Goal: Task Accomplishment & Management: Use online tool/utility

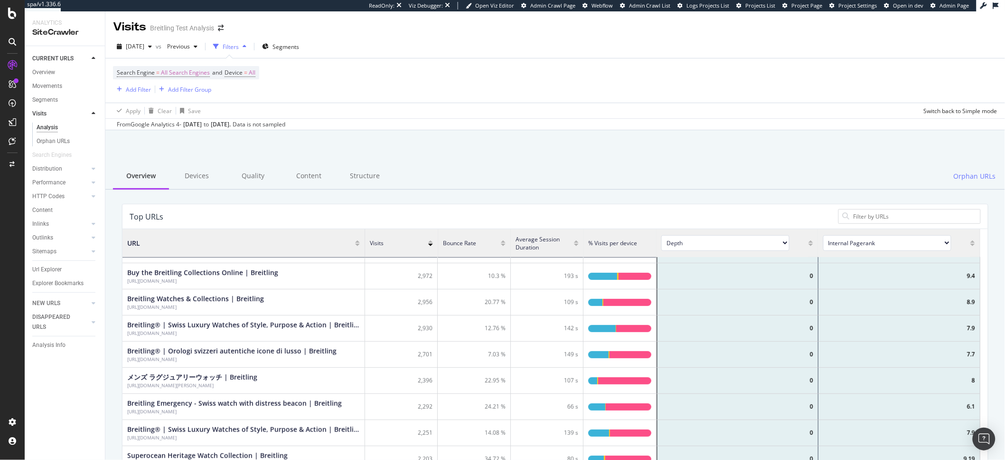
scroll to position [277, 850]
click at [567, 106] on div "Apply Clear Save Switch back to Simple mode" at bounding box center [555, 111] width 900 height 16
click at [152, 89] on div "Add Filter Add Filter Group" at bounding box center [162, 89] width 98 height 11
click at [139, 90] on div "Add Filter" at bounding box center [138, 89] width 25 height 8
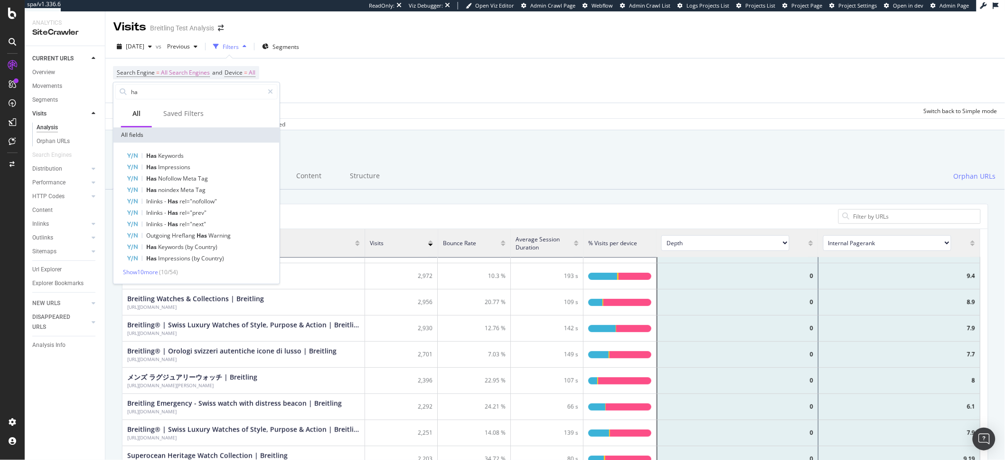
type input "h"
type input "v"
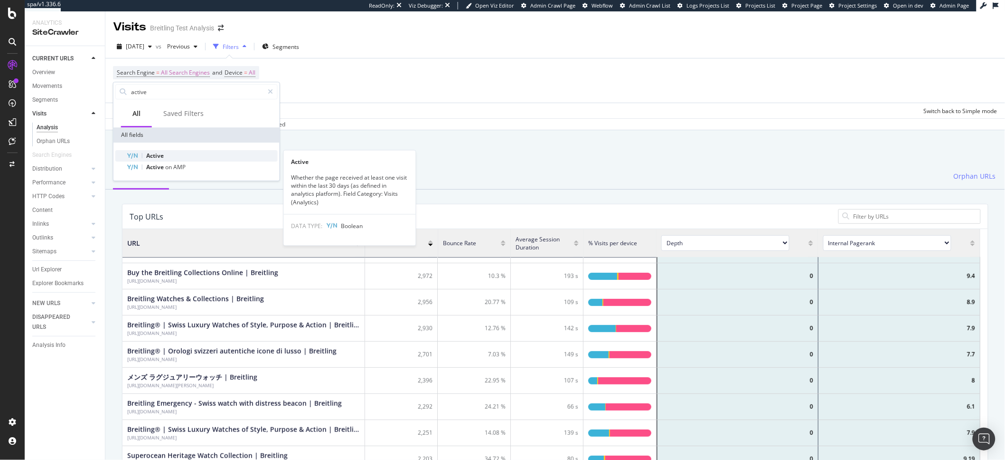
type input "active"
click at [154, 155] on span "Active" at bounding box center [155, 155] width 18 height 8
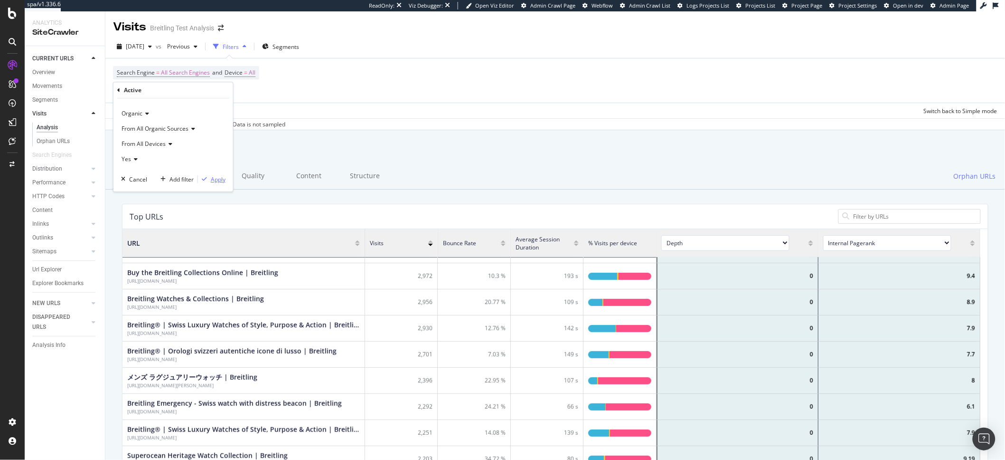
click at [219, 181] on div "Apply" at bounding box center [218, 179] width 15 height 8
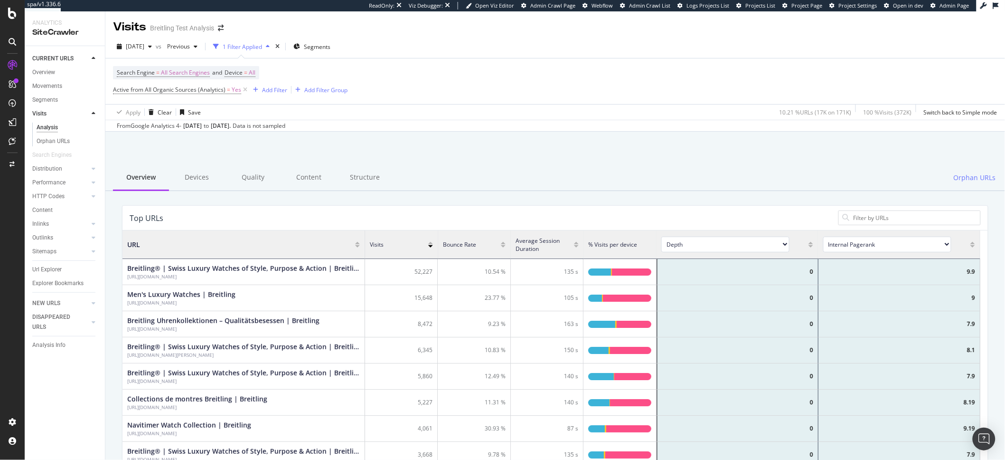
scroll to position [277, 850]
click at [49, 268] on div "Url Explorer" at bounding box center [46, 269] width 29 height 10
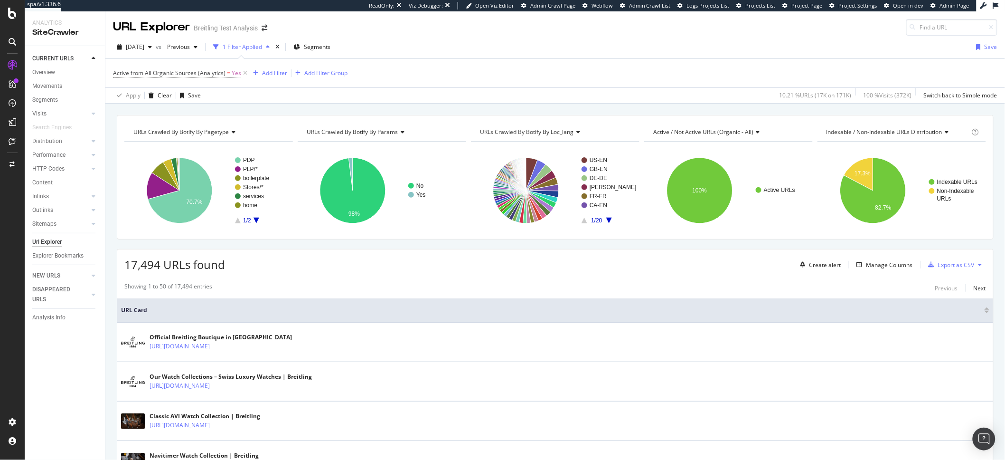
click at [448, 71] on div "Active from All Organic Sources (Analytics) = Yes Add Filter Add Filter Group" at bounding box center [555, 73] width 885 height 28
click at [281, 74] on div "Add Filter" at bounding box center [274, 73] width 25 height 8
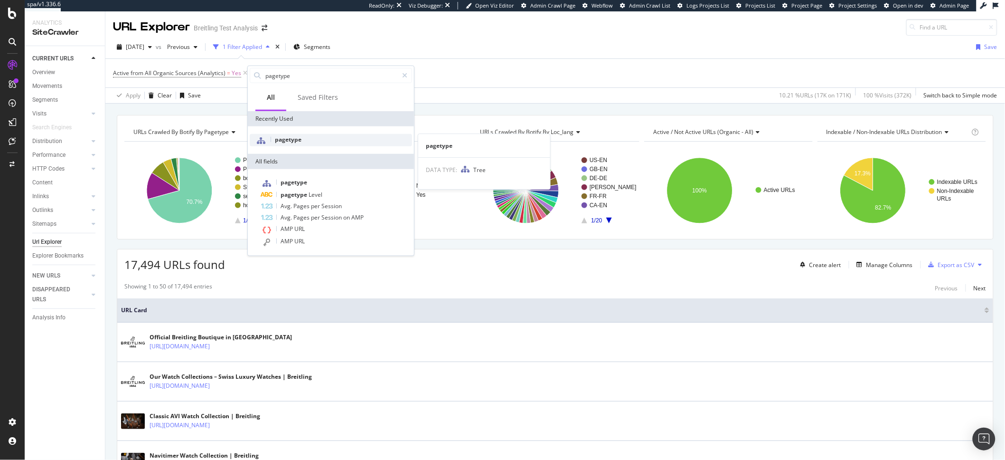
type input "pagetype"
click at [317, 140] on div "pagetype" at bounding box center [331, 140] width 162 height 12
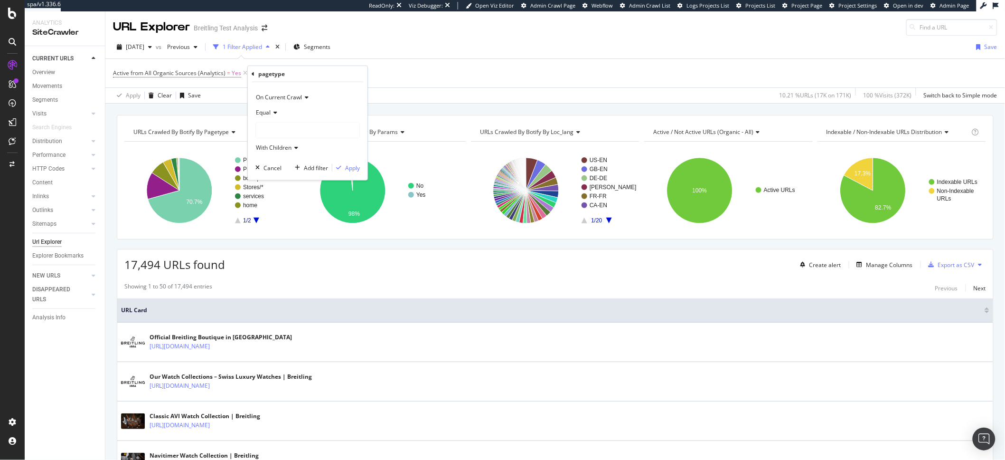
click at [272, 113] on icon at bounding box center [274, 113] width 7 height 6
click at [268, 149] on div "Not Equal" at bounding box center [309, 144] width 102 height 12
click at [286, 135] on div at bounding box center [308, 129] width 104 height 15
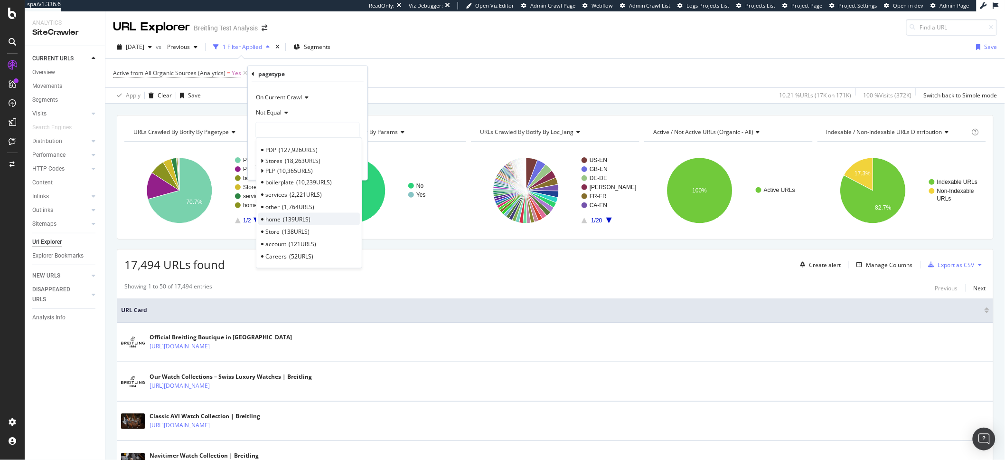
click at [280, 221] on span "home" at bounding box center [272, 219] width 15 height 8
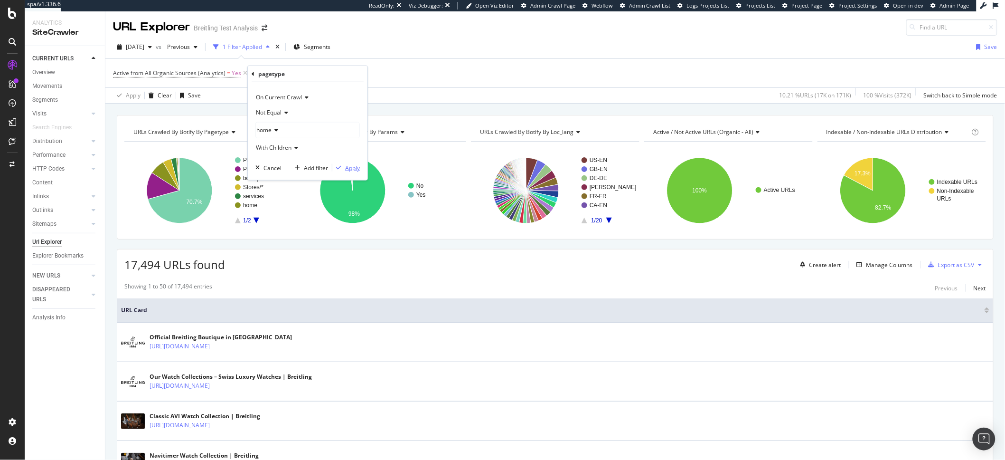
click at [350, 168] on div "Apply" at bounding box center [352, 167] width 15 height 8
click at [352, 75] on div "Add Filter" at bounding box center [349, 73] width 25 height 8
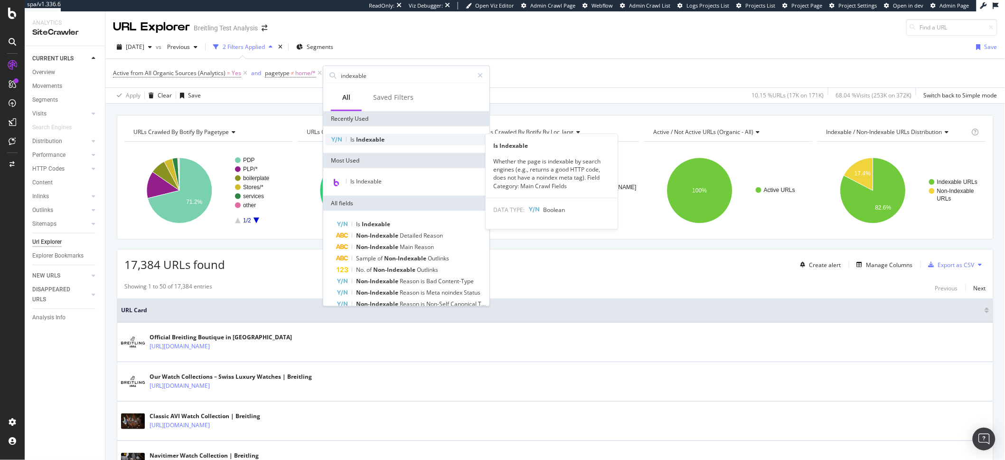
type input "indexable"
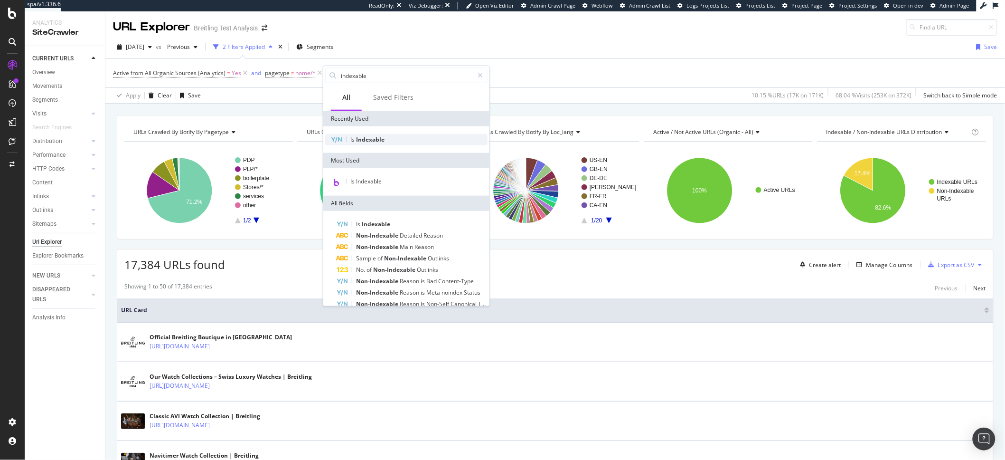
click at [376, 141] on span "Indexable" at bounding box center [370, 139] width 28 height 8
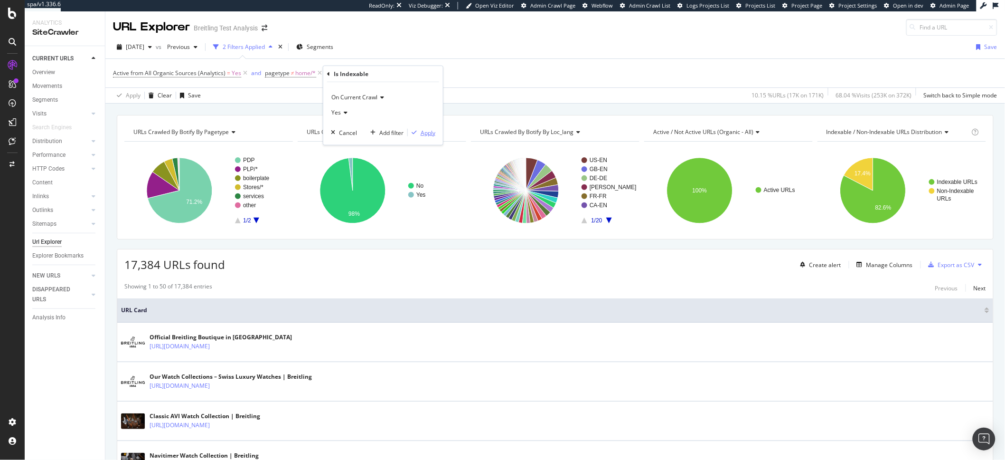
click at [429, 128] on div "Apply" at bounding box center [422, 132] width 28 height 9
click at [244, 70] on icon at bounding box center [245, 72] width 8 height 9
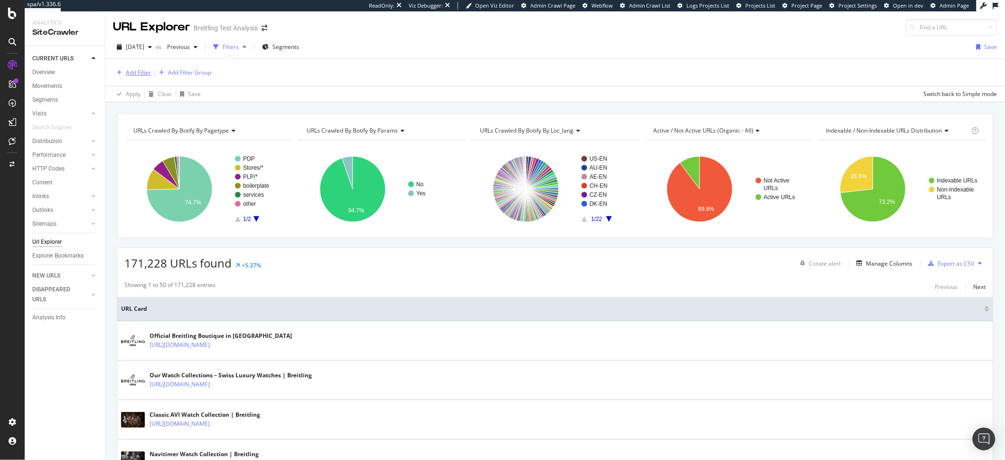
click at [120, 73] on icon "button" at bounding box center [119, 73] width 5 height 6
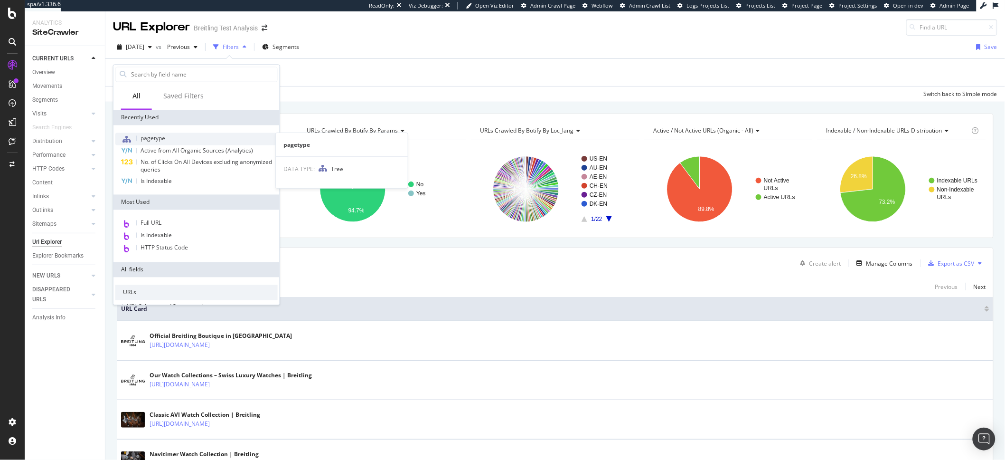
click at [157, 135] on span "pagetype" at bounding box center [153, 138] width 25 height 8
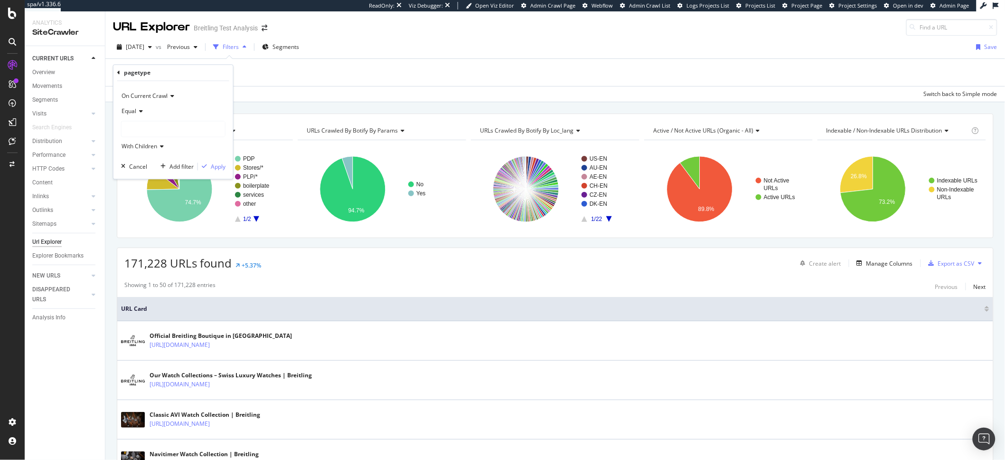
click at [143, 112] on div "Equal" at bounding box center [173, 111] width 104 height 15
click at [147, 141] on span "Not Equal" at bounding box center [139, 143] width 26 height 8
click at [150, 125] on div at bounding box center [174, 129] width 104 height 15
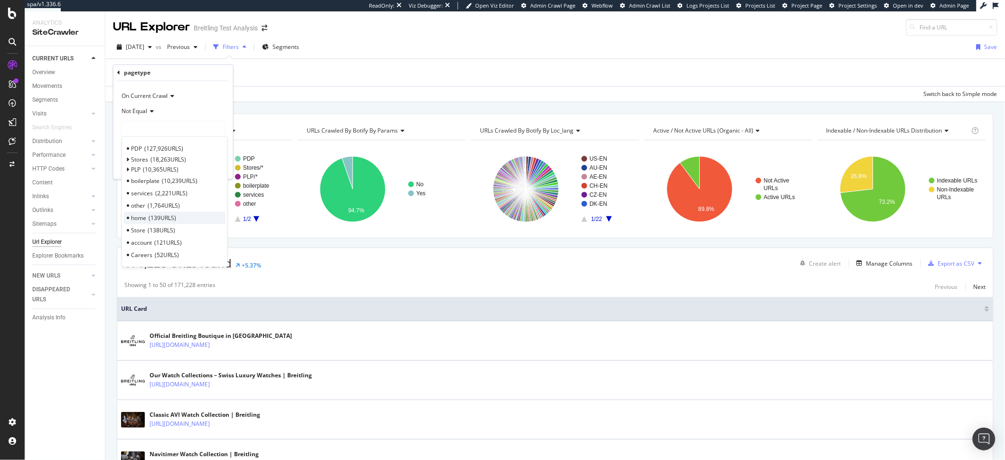
click at [141, 212] on div "home 139 URLS" at bounding box center [175, 218] width 102 height 12
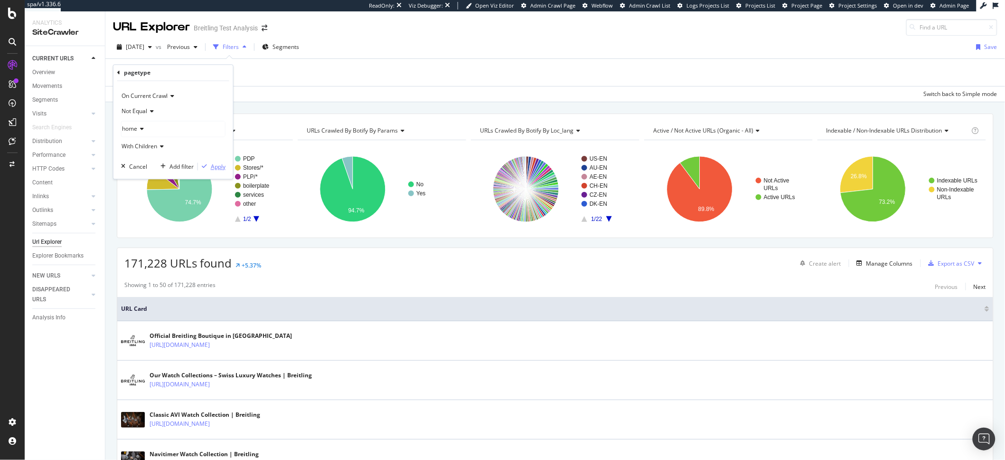
click at [214, 170] on div "Apply" at bounding box center [218, 166] width 15 height 8
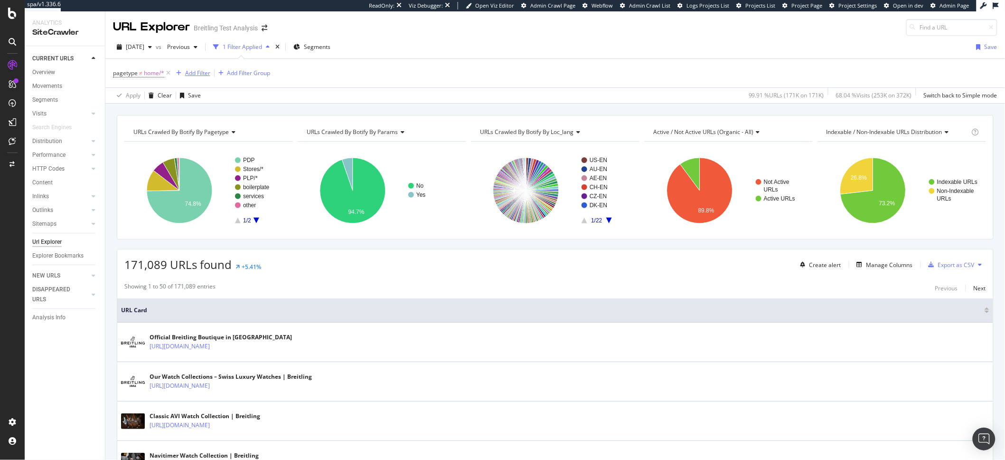
click at [201, 72] on div "Add Filter" at bounding box center [197, 73] width 25 height 8
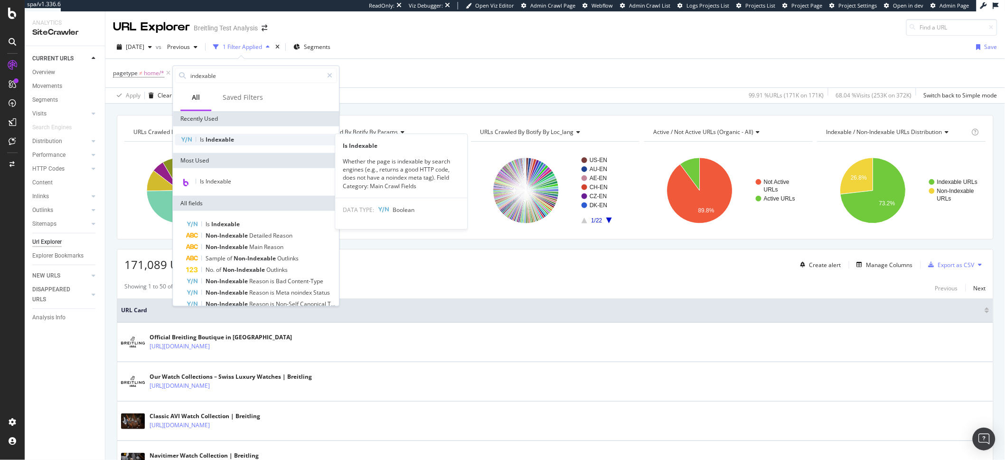
type input "indexable"
click at [212, 141] on span "Indexable" at bounding box center [220, 139] width 28 height 8
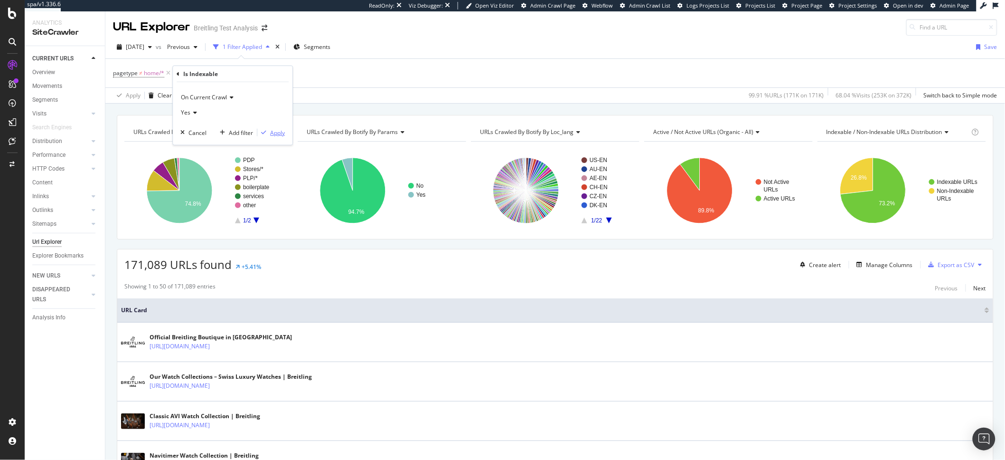
click at [280, 132] on div "Apply" at bounding box center [277, 132] width 15 height 8
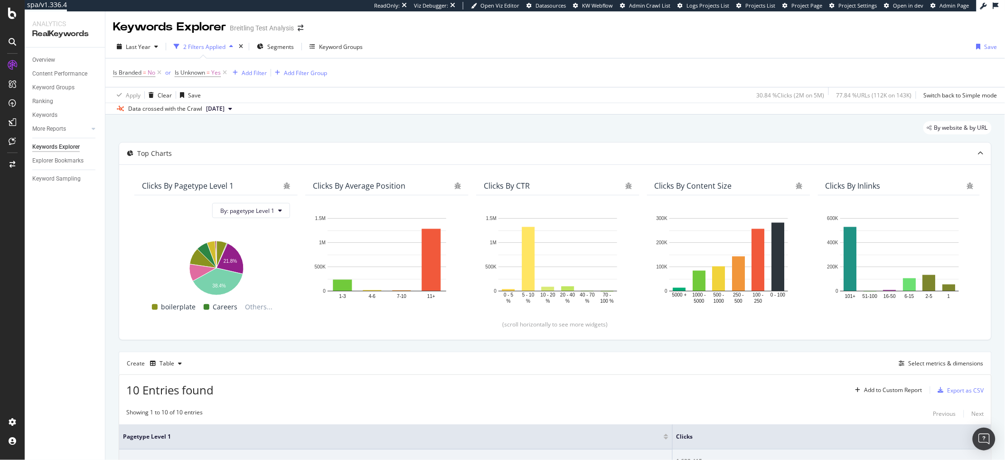
scroll to position [305, 0]
